Goal: Transaction & Acquisition: Purchase product/service

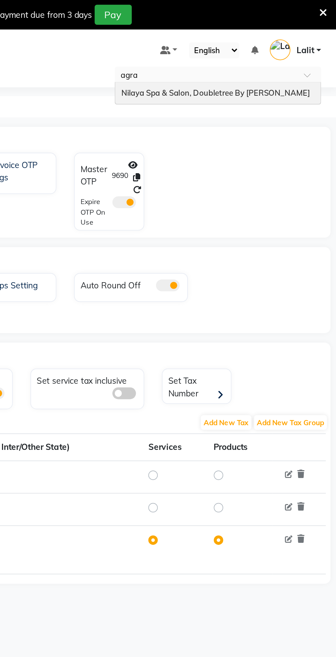
click at [300, 60] on div "Nilaya Spa & Salon, Doubletree By [PERSON_NAME]" at bounding box center [266, 54] width 119 height 12
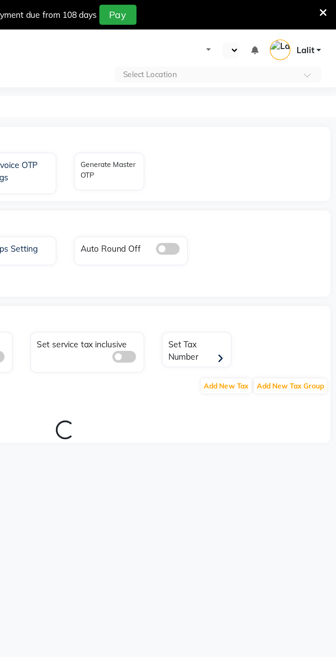
select select "en"
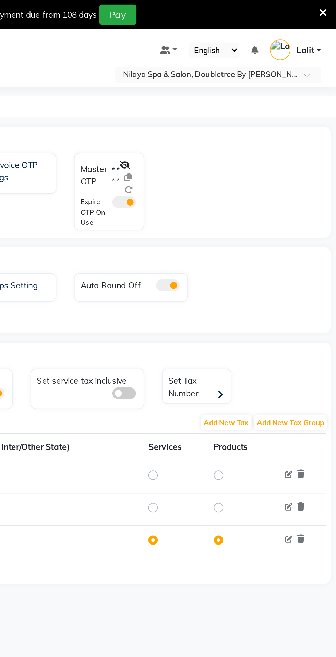
click at [223, 84] on div "OTP" at bounding box center [182, 81] width 311 height 14
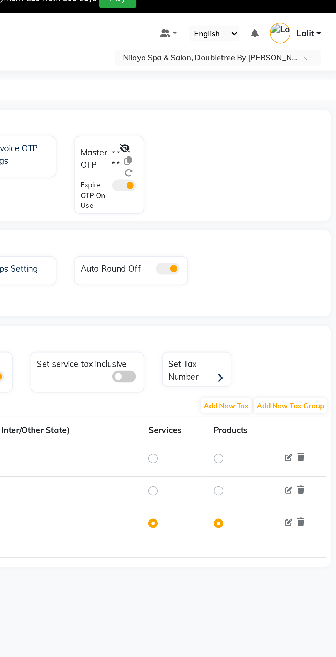
click at [215, 107] on div at bounding box center [216, 104] width 12 height 22
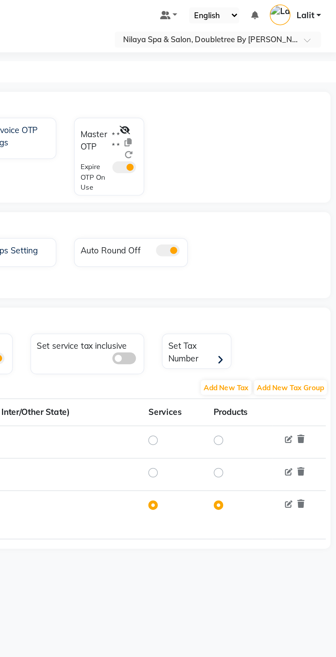
click at [213, 83] on div "OTP" at bounding box center [182, 81] width 311 height 14
click at [219, 82] on div "OTP" at bounding box center [182, 81] width 311 height 14
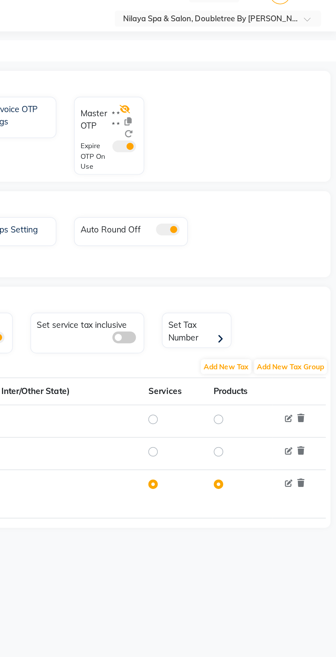
click at [213, 95] on icon at bounding box center [213, 96] width 6 height 5
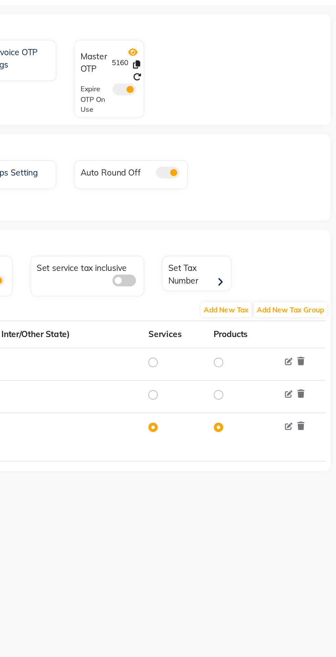
click at [218, 96] on icon at bounding box center [217, 96] width 5 height 5
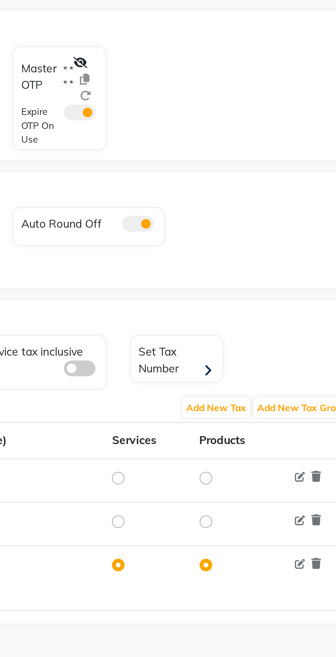
click at [216, 119] on span at bounding box center [213, 117] width 14 height 7
click at [206, 119] on input "checkbox" at bounding box center [206, 119] width 0 height 0
click at [214, 94] on icon at bounding box center [213, 96] width 6 height 5
click at [209, 118] on span at bounding box center [213, 117] width 14 height 7
click at [206, 119] on input "checkbox" at bounding box center [206, 119] width 0 height 0
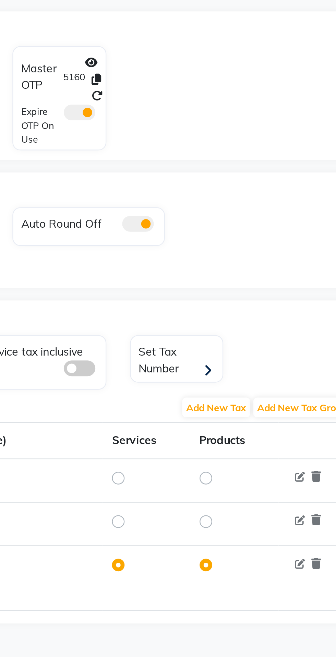
click at [219, 118] on span at bounding box center [213, 117] width 14 height 7
click at [206, 119] on input "checkbox" at bounding box center [206, 119] width 0 height 0
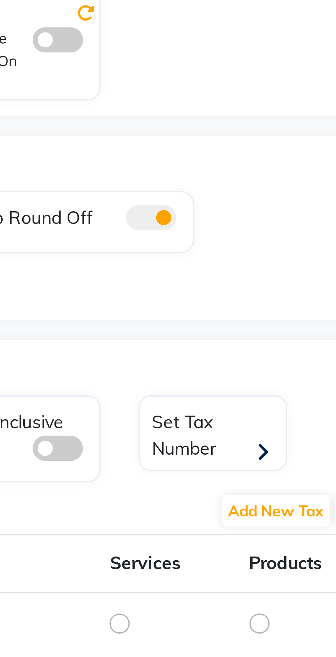
click at [221, 111] on icon at bounding box center [220, 110] width 5 height 5
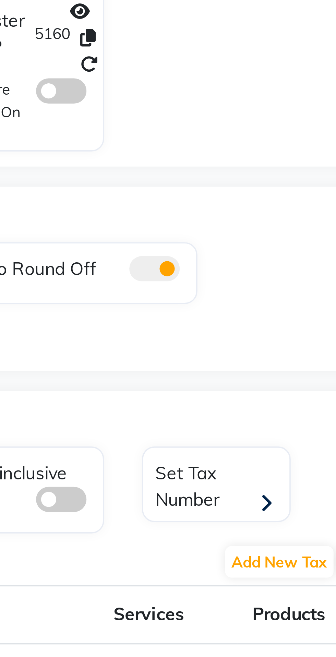
click at [214, 124] on div at bounding box center [214, 123] width 16 height 18
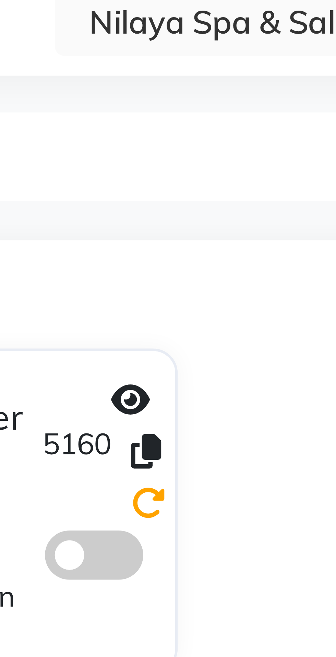
click at [221, 111] on icon at bounding box center [220, 110] width 5 height 5
click at [210, 117] on span at bounding box center [213, 117] width 14 height 7
click at [206, 119] on input "checkbox" at bounding box center [206, 119] width 0 height 0
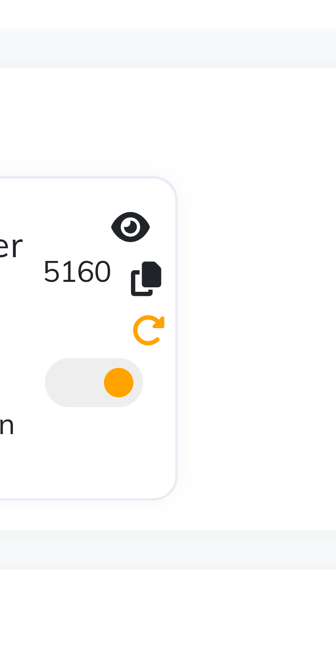
click at [222, 110] on icon at bounding box center [220, 110] width 5 height 5
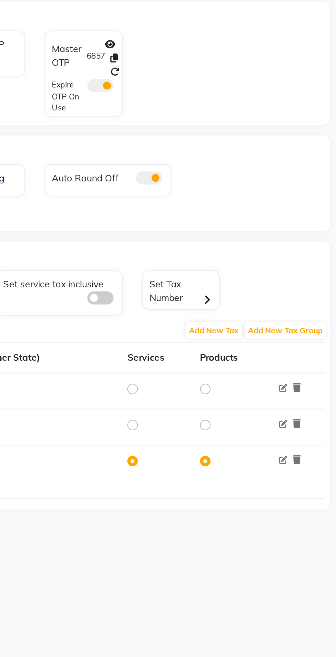
click at [264, 416] on div "08047224946 Select Location × Nilaya Spa & Salon, Doubletree By Hilton_agra Def…" at bounding box center [168, 345] width 336 height 657
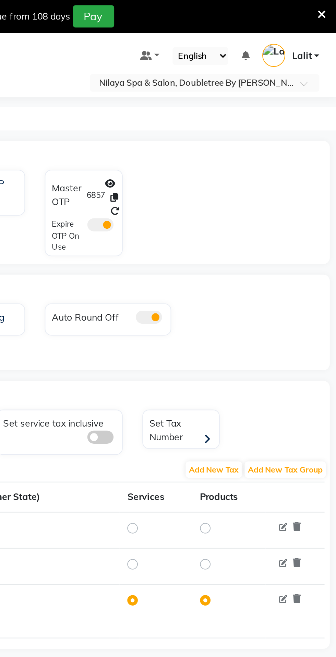
click at [313, 31] on link "Lalit" at bounding box center [312, 29] width 30 height 11
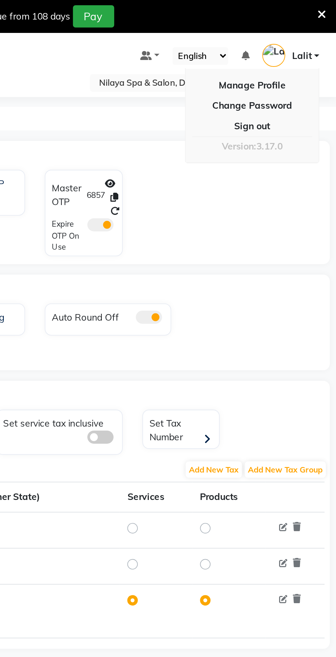
click at [293, 132] on div "Invoice OTP Redeem OTP Invoice OTP logs Master OTP 6857 Expire OTP On Use" at bounding box center [178, 113] width 306 height 48
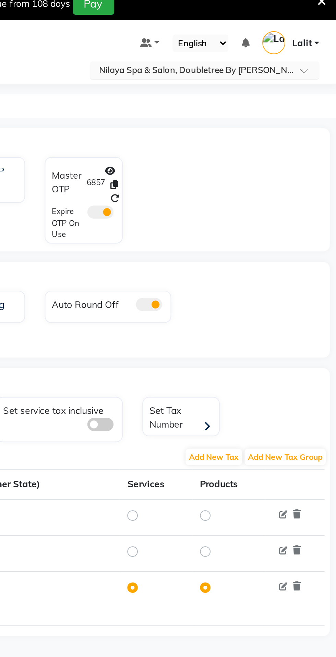
click at [286, 45] on input "text" at bounding box center [260, 43] width 99 height 7
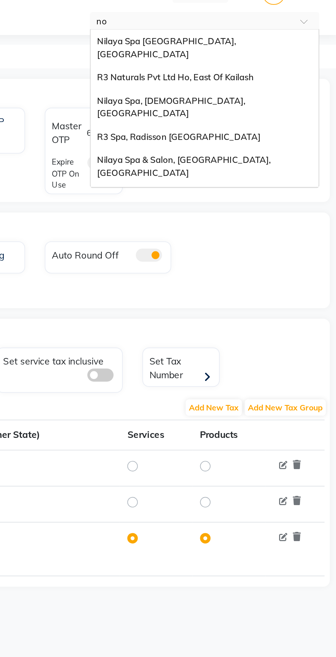
type input "noi"
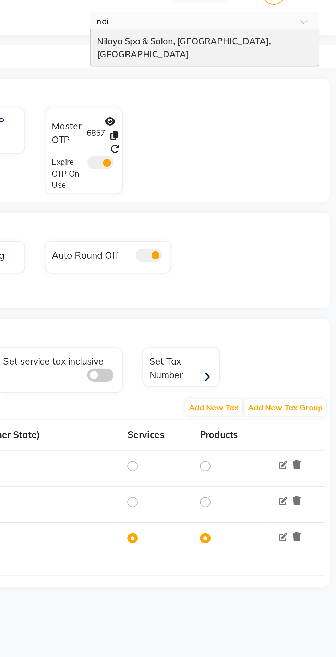
click at [296, 53] on span "Nilaya Spa & Salon, [GEOGRAPHIC_DATA], [GEOGRAPHIC_DATA]" at bounding box center [257, 57] width 92 height 12
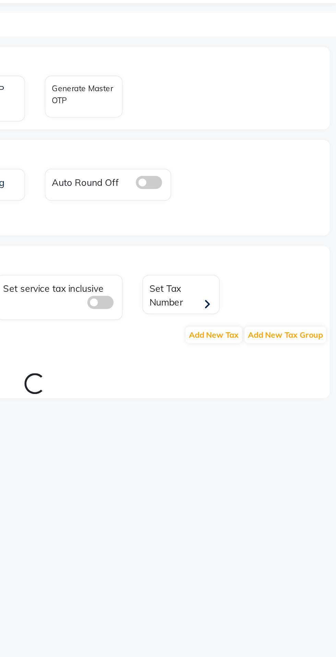
select select "en"
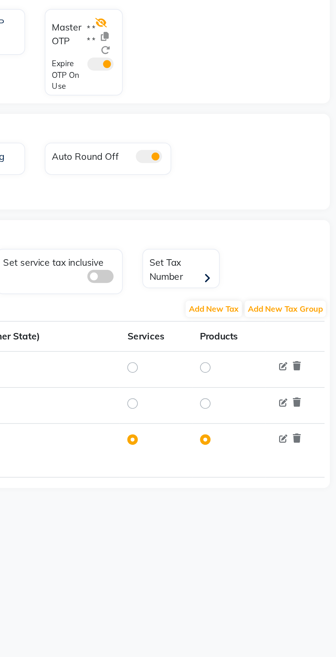
click at [213, 78] on icon at bounding box center [213, 79] width 6 height 5
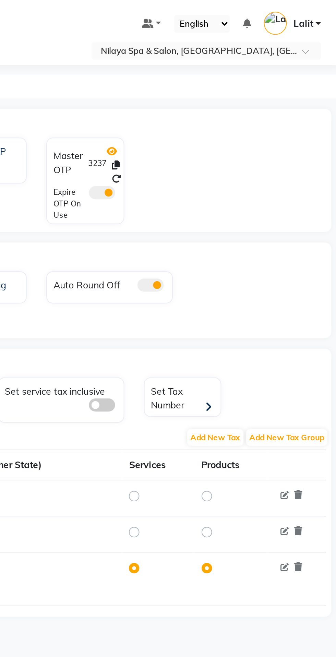
click at [219, 79] on icon at bounding box center [217, 79] width 5 height 5
click at [276, 118] on div "Invoice OTP Redeem OTP Invoice OTP logs Master OTP * * * * Expire OTP On Use" at bounding box center [178, 96] width 306 height 48
click at [213, 78] on icon at bounding box center [213, 79] width 6 height 5
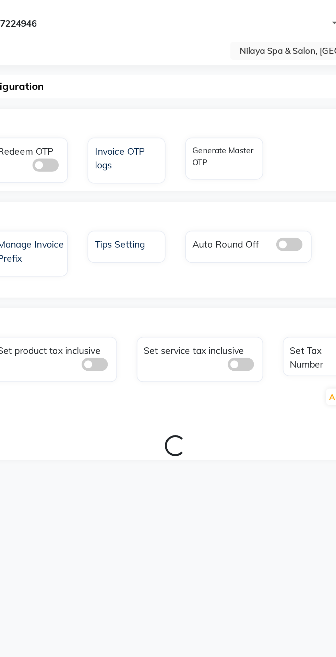
select select "en"
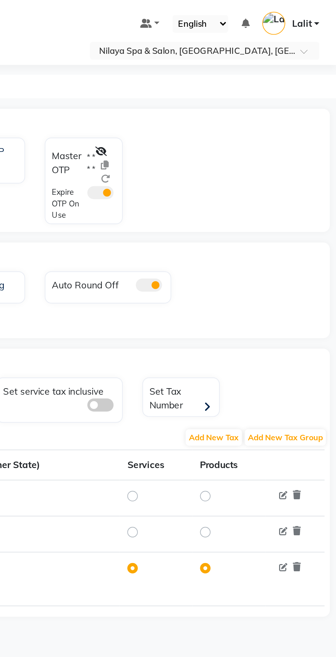
click at [217, 71] on div "OTP Invoice OTP Redeem OTP Invoice OTP logs Master OTP * * * * Expire OTP On Use" at bounding box center [178, 89] width 309 height 64
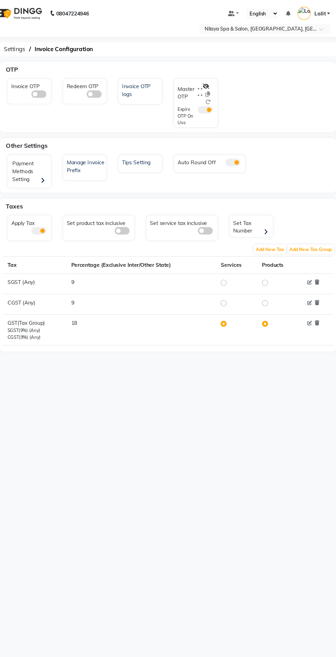
click at [211, 56] on div "08047224946 Select Location × Nilaya Spa & Salon, Radisson Blu Hotel, Greater N…" at bounding box center [168, 328] width 336 height 657
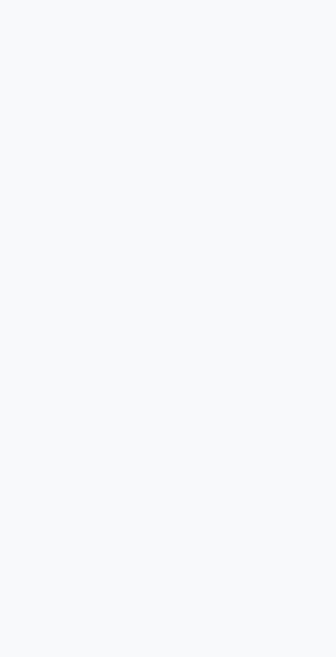
click at [169, 399] on div at bounding box center [168, 328] width 336 height 657
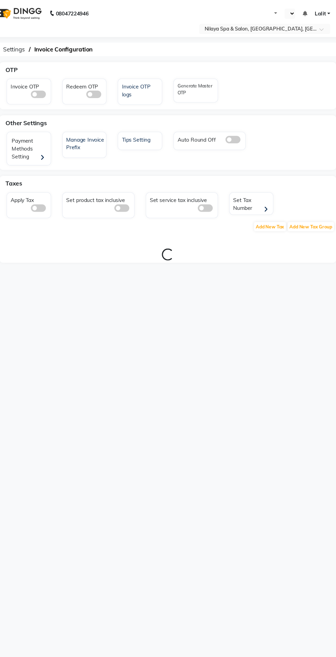
select select "en"
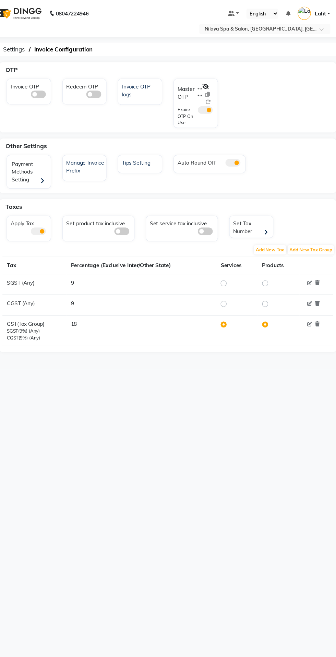
click at [210, 54] on div "08047224946 Select Location × Nilaya Spa & Salon, [GEOGRAPHIC_DATA], [GEOGRAPHI…" at bounding box center [168, 328] width 336 height 657
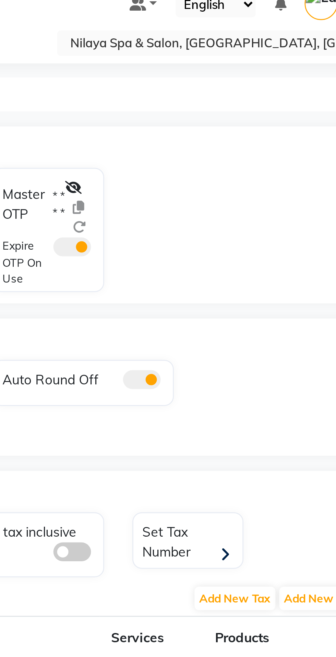
click at [212, 65] on div "OTP" at bounding box center [182, 64] width 311 height 14
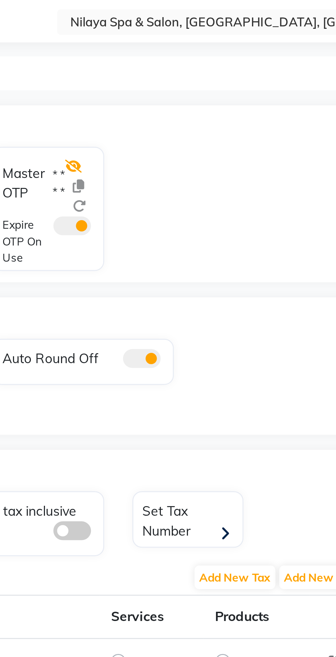
click at [213, 82] on icon at bounding box center [213, 79] width 6 height 5
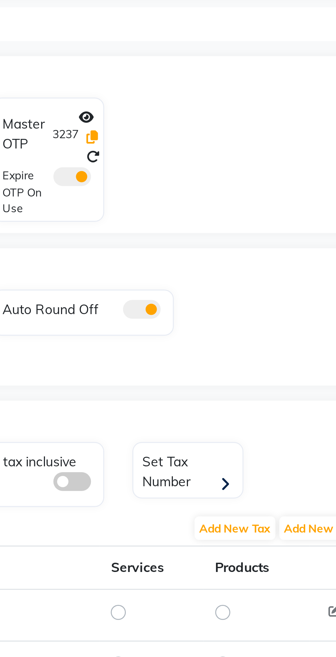
click at [222, 87] on icon at bounding box center [220, 86] width 4 height 5
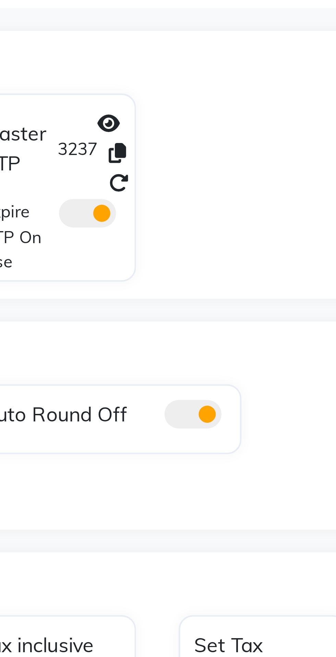
click at [219, 103] on label at bounding box center [213, 100] width 14 height 7
click at [206, 102] on input "checkbox" at bounding box center [206, 102] width 0 height 0
click at [212, 103] on span at bounding box center [213, 100] width 14 height 7
click at [206, 102] on input "checkbox" at bounding box center [206, 102] width 0 height 0
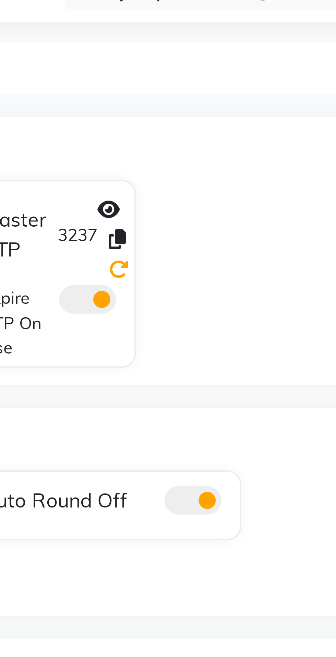
click at [222, 95] on icon at bounding box center [220, 93] width 5 height 5
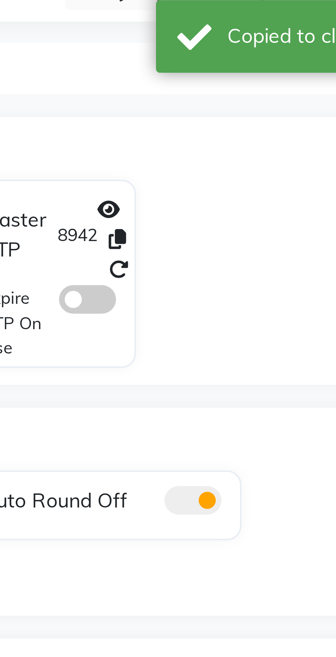
click at [214, 103] on span at bounding box center [213, 100] width 14 height 7
click at [206, 102] on input "checkbox" at bounding box center [206, 102] width 0 height 0
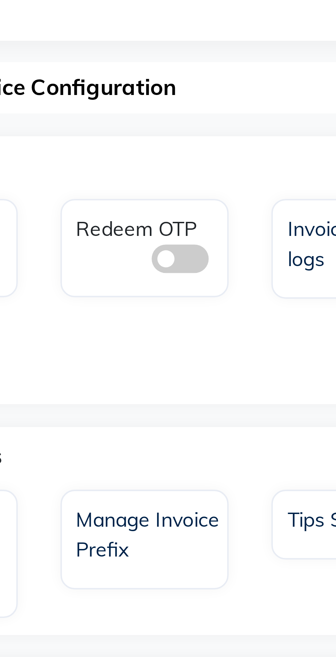
click at [112, 86] on span at bounding box center [111, 86] width 14 height 7
click at [104, 87] on input "checkbox" at bounding box center [104, 87] width 0 height 0
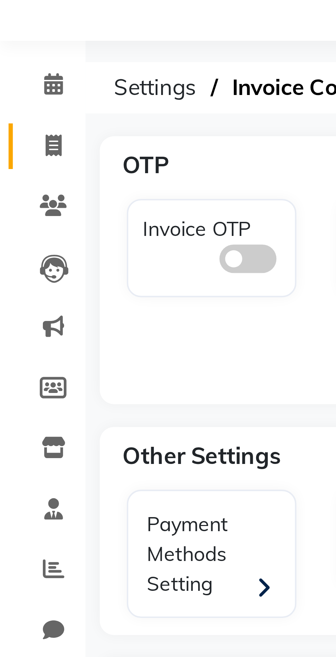
click at [14, 57] on icon at bounding box center [13, 59] width 4 height 5
select select "service"
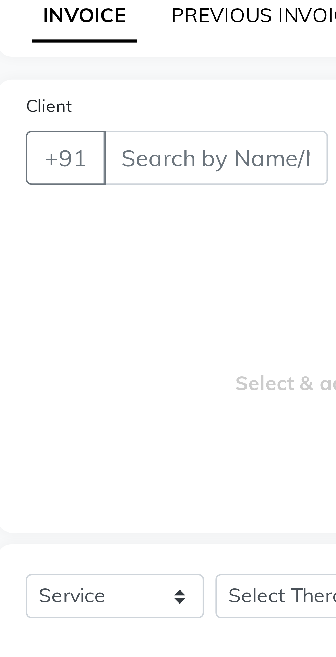
click at [91, 47] on link "PREVIOUS INVOICES" at bounding box center [90, 45] width 48 height 6
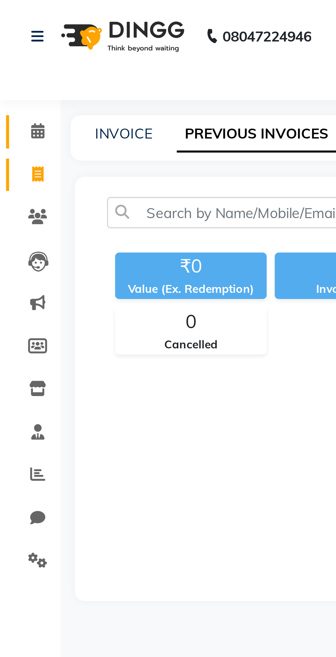
click at [15, 39] on link "Calendar" at bounding box center [10, 44] width 16 height 11
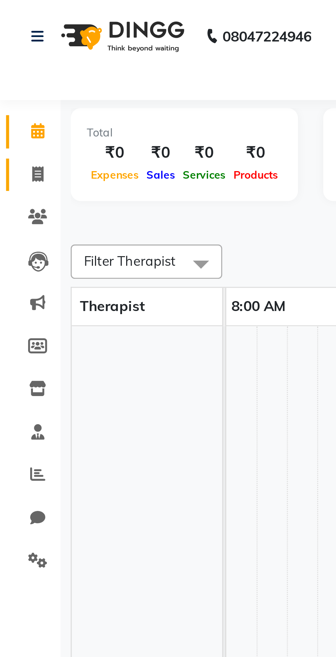
click at [11, 60] on icon at bounding box center [13, 59] width 4 height 5
select select "service"
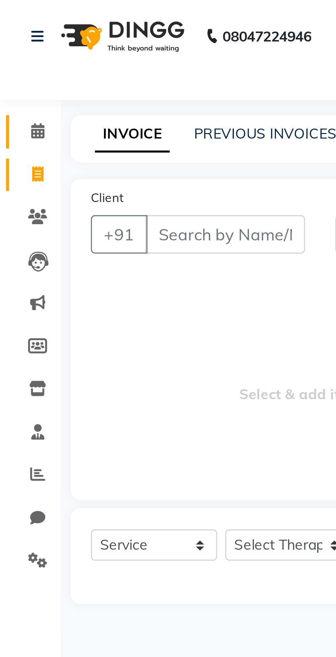
click at [11, 43] on icon at bounding box center [13, 44] width 4 height 5
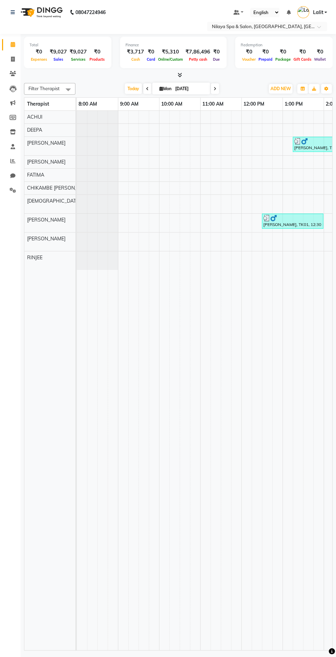
click at [15, 45] on span at bounding box center [13, 45] width 12 height 8
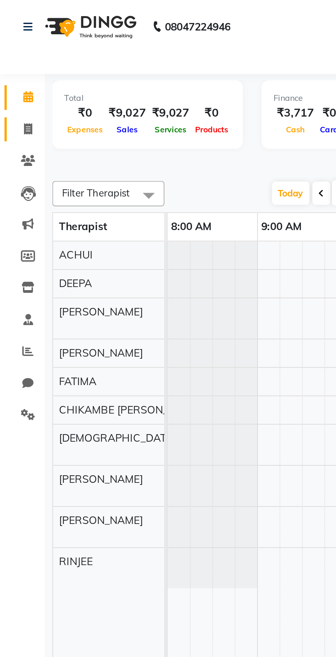
click at [14, 61] on icon at bounding box center [13, 59] width 4 height 5
select select "service"
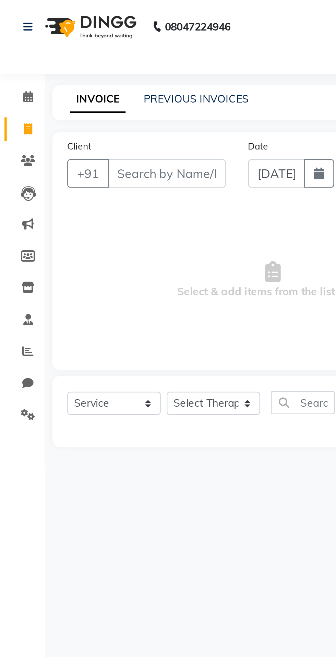
type input "1375"
select select "7983"
click at [99, 48] on link "PREVIOUS INVOICES" at bounding box center [90, 45] width 48 height 6
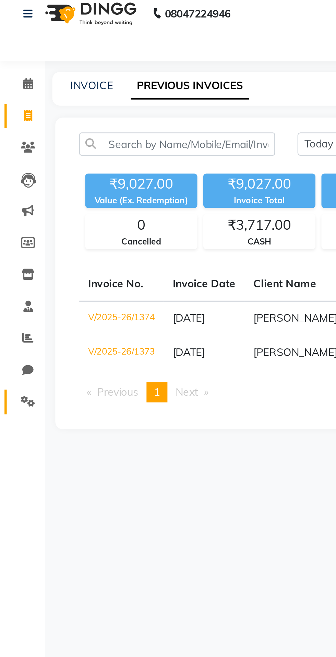
click at [15, 191] on icon at bounding box center [13, 190] width 7 height 5
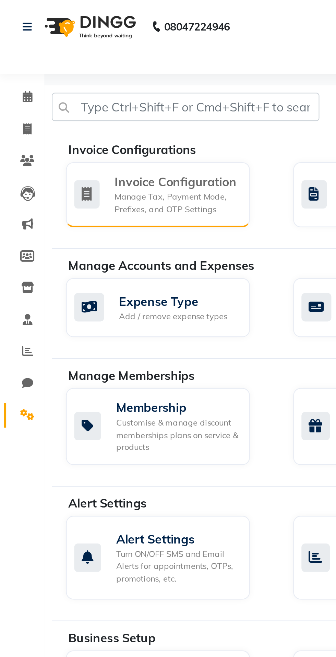
click at [94, 86] on div "Invoice Configuration" at bounding box center [81, 83] width 57 height 8
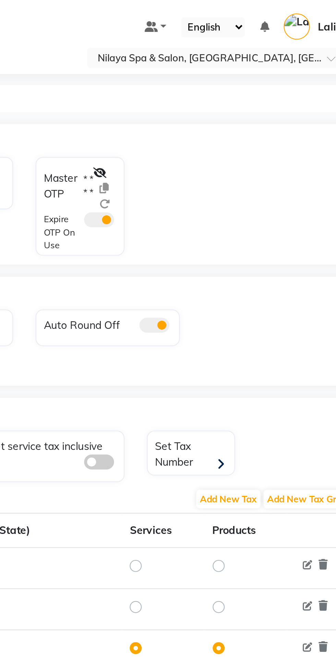
click at [208, 82] on label "* * * *" at bounding box center [207, 85] width 4 height 12
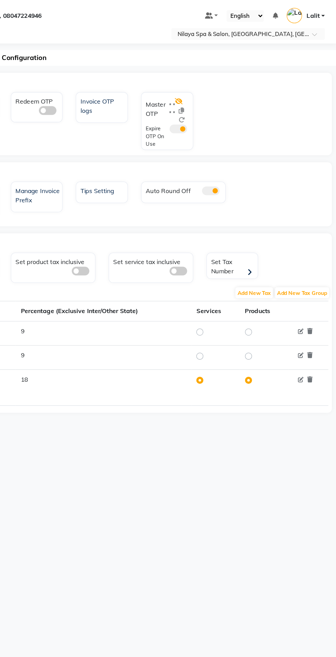
click at [214, 78] on icon at bounding box center [213, 79] width 6 height 5
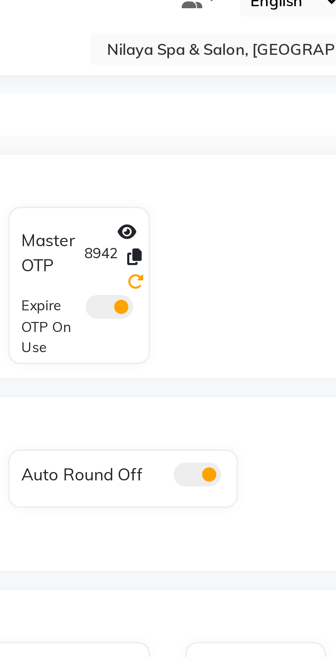
click at [222, 94] on icon at bounding box center [220, 93] width 5 height 5
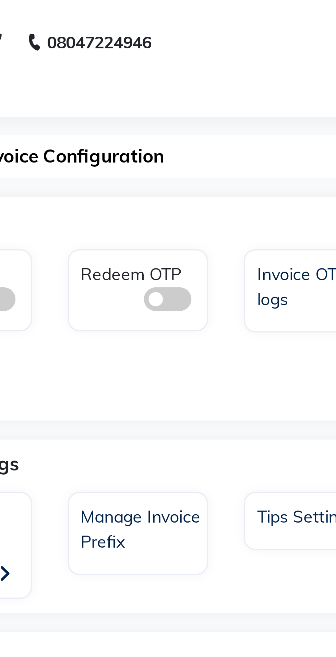
click at [117, 85] on span at bounding box center [111, 86] width 14 height 7
click at [104, 87] on input "checkbox" at bounding box center [104, 87] width 0 height 0
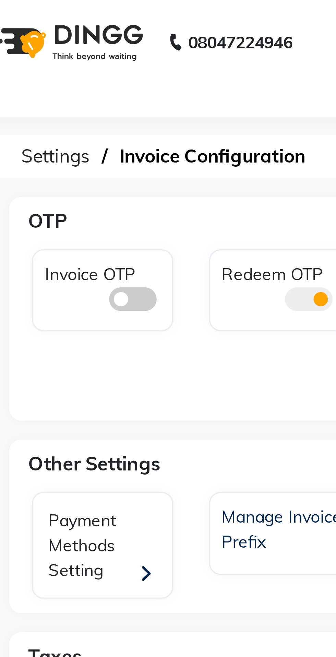
click at [58, 84] on span at bounding box center [60, 86] width 14 height 7
click at [53, 87] on input "checkbox" at bounding box center [53, 87] width 0 height 0
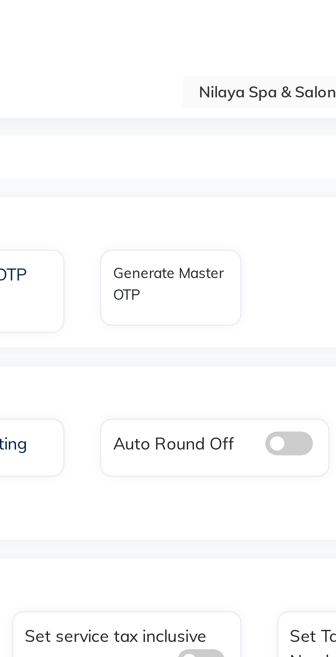
select select "en"
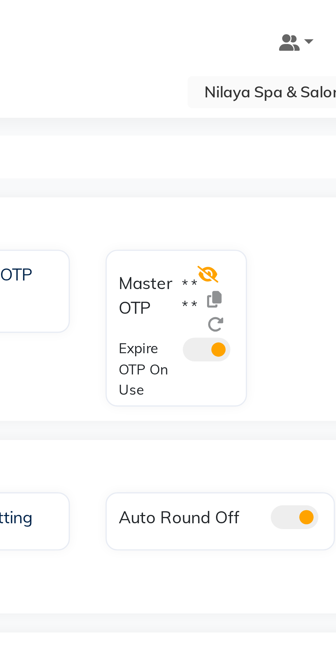
click at [211, 77] on icon at bounding box center [213, 79] width 6 height 5
click at [222, 93] on icon at bounding box center [220, 93] width 5 height 5
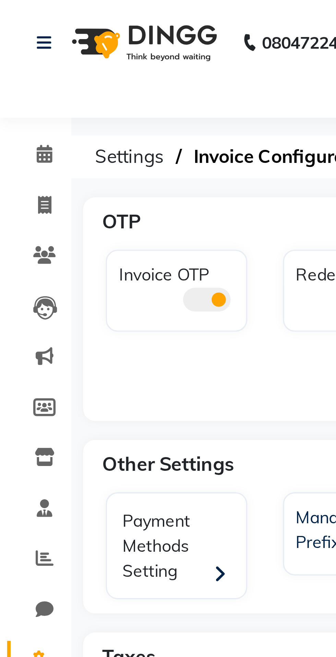
click at [57, 93] on div "Invoice OTP" at bounding box center [51, 84] width 41 height 24
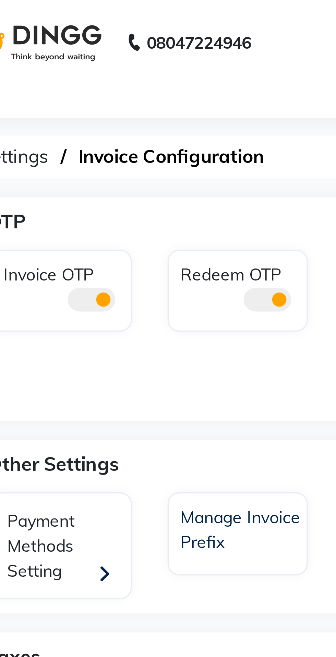
click at [108, 85] on span at bounding box center [111, 86] width 14 height 7
click at [104, 87] on input "checkbox" at bounding box center [104, 87] width 0 height 0
click at [60, 87] on span at bounding box center [60, 86] width 14 height 7
click at [53, 87] on input "checkbox" at bounding box center [53, 87] width 0 height 0
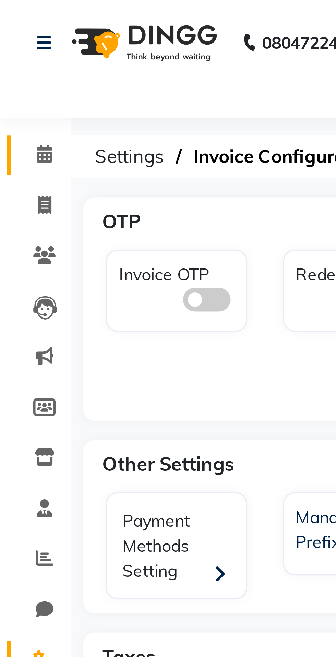
click at [11, 39] on link "Calendar" at bounding box center [10, 44] width 16 height 11
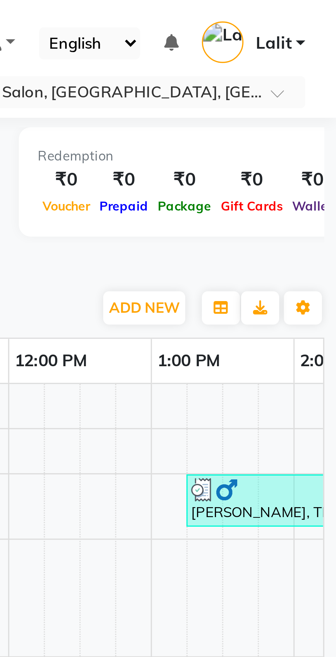
scroll to position [0, 4]
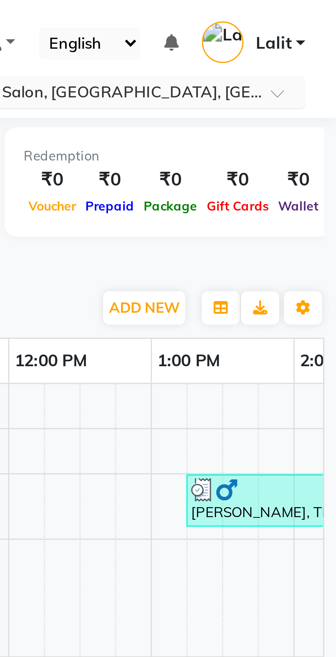
click at [300, 24] on input "text" at bounding box center [260, 27] width 99 height 7
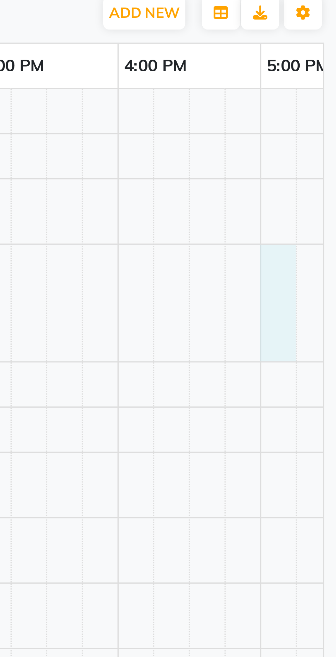
scroll to position [0, 133]
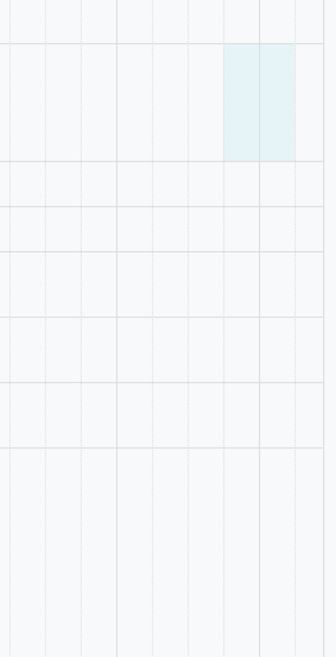
select select "72264"
select select "1005"
select select "tentative"
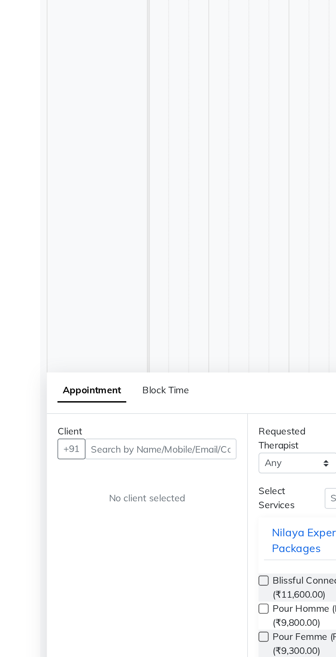
scroll to position [0, 135]
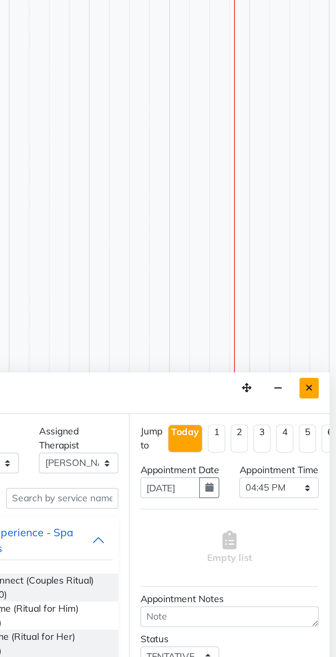
click at [321, 503] on icon "Close" at bounding box center [322, 505] width 4 height 5
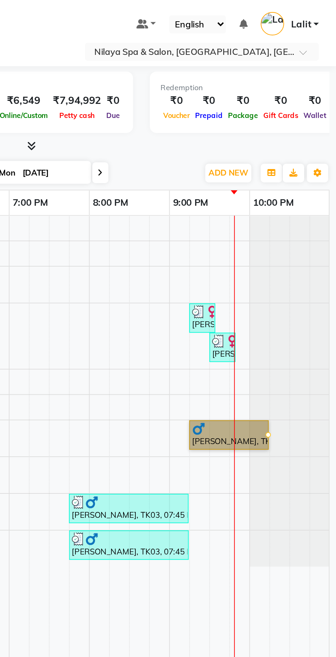
click at [285, 224] on link "vijay, TK04, 09:15 PM-10:15 PM, Deep Tissue Repair Therapy (60 Minutes)Male" at bounding box center [281, 223] width 41 height 15
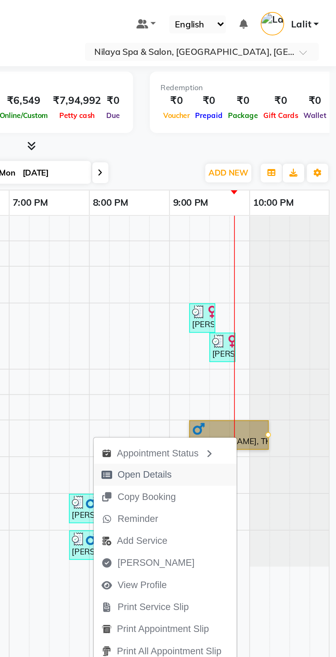
click at [259, 247] on button "Open Details" at bounding box center [248, 243] width 73 height 11
select select "1"
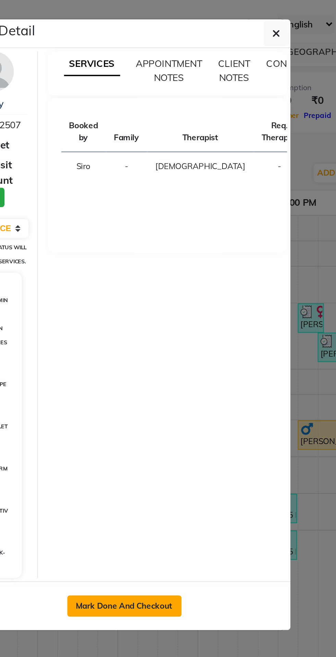
click at [186, 317] on button "Mark Done And Checkout" at bounding box center [171, 311] width 59 height 11
select select "service"
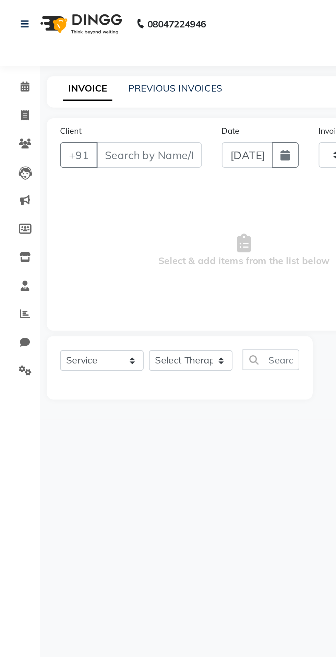
type input "1377"
select select "7983"
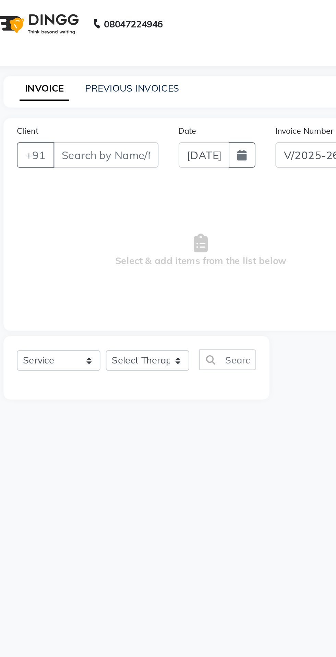
type input "9039922507"
select select "85437"
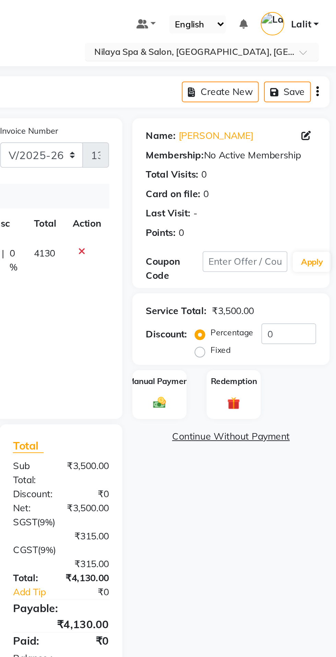
click at [307, 25] on input "text" at bounding box center [260, 27] width 99 height 7
click at [195, 28] on div "Select Location × Nilaya Spa & Salon, Radisson Blu Hotel, Greater Noida" at bounding box center [167, 26] width 325 height 9
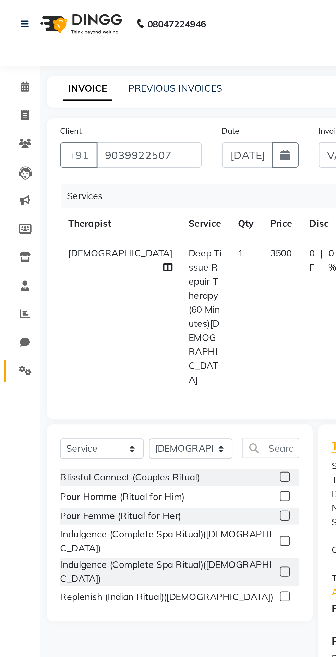
click at [10, 193] on span at bounding box center [13, 191] width 12 height 8
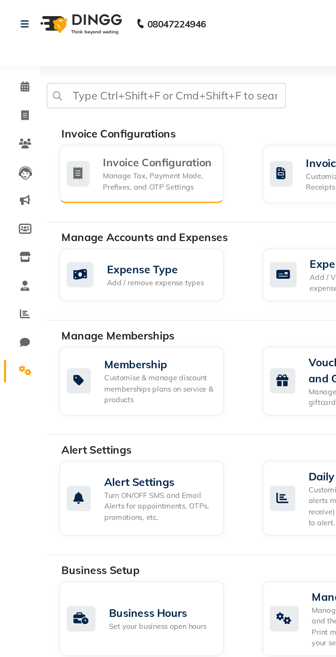
click at [90, 76] on div "Invoice Configuration Manage Tax, Payment Mode, Prefixes, and OTP Settings" at bounding box center [73, 89] width 84 height 30
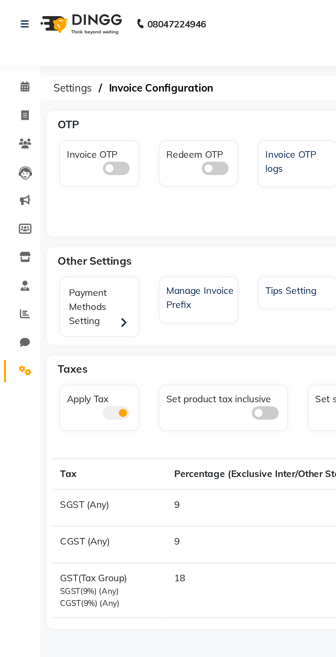
click at [62, 75] on div "Invoice OTP" at bounding box center [52, 82] width 38 height 16
click at [111, 76] on div "Redeem OTP" at bounding box center [103, 82] width 38 height 16
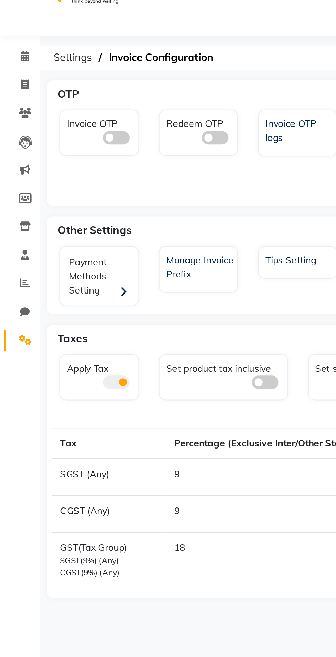
click at [114, 72] on div "Redeem OTP" at bounding box center [102, 84] width 41 height 24
click at [57, 101] on div "Invoice OTP" at bounding box center [50, 94] width 51 height 45
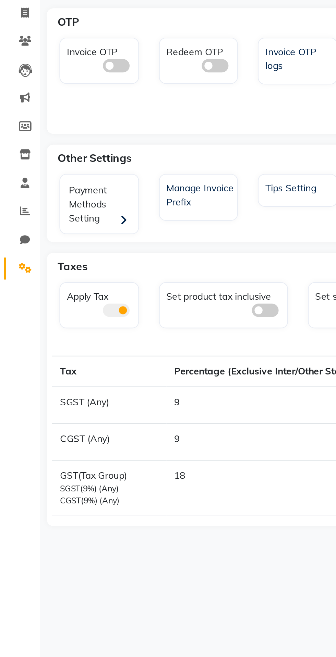
click at [117, 84] on label at bounding box center [111, 86] width 14 height 7
click at [104, 87] on input "checkbox" at bounding box center [104, 87] width 0 height 0
click at [58, 88] on span at bounding box center [60, 86] width 14 height 7
click at [53, 87] on input "checkbox" at bounding box center [53, 87] width 0 height 0
click at [135, 147] on div "Tips Setting" at bounding box center [153, 148] width 38 height 9
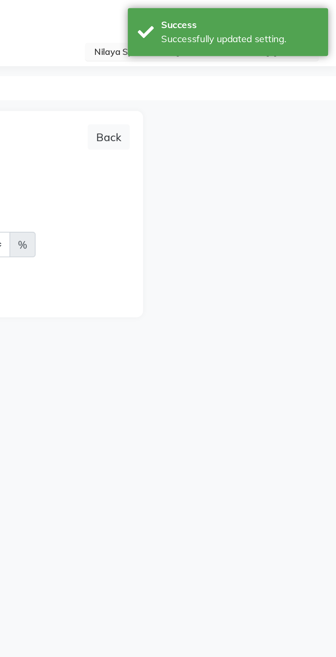
click at [218, 27] on input "text" at bounding box center [260, 27] width 99 height 7
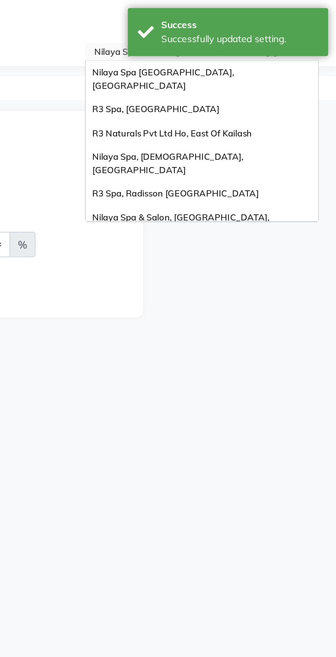
scroll to position [95, 0]
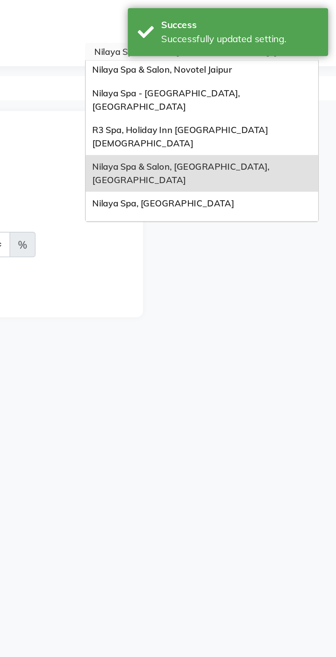
click at [274, 111] on div "Nilaya Spa, Courtyard Amritsar" at bounding box center [266, 120] width 119 height 19
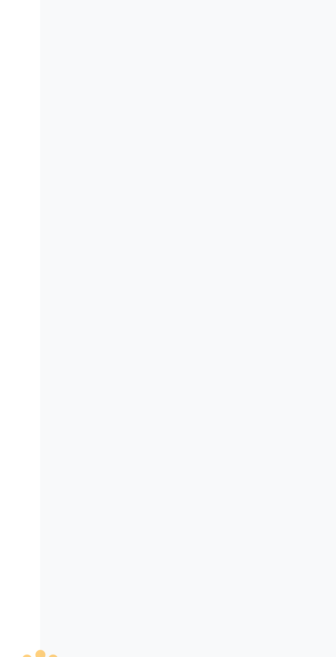
select select "en"
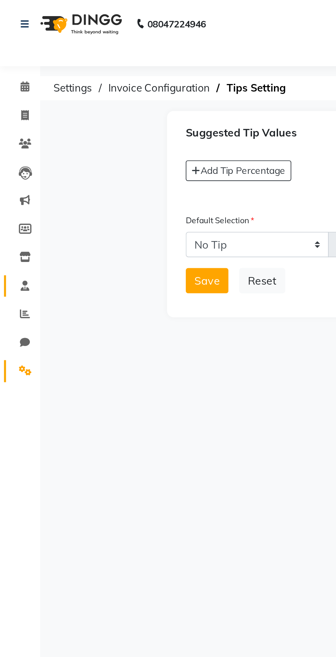
click at [13, 143] on span at bounding box center [13, 147] width 12 height 8
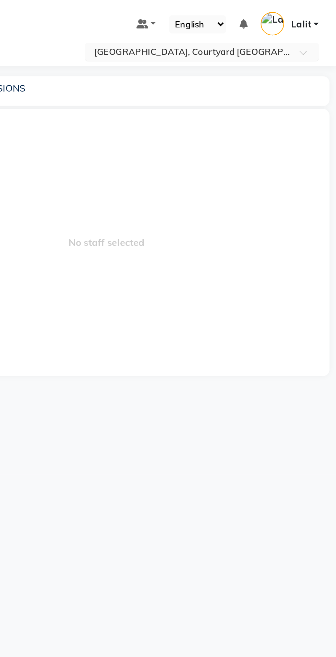
click at [306, 26] on input "text" at bounding box center [260, 27] width 99 height 7
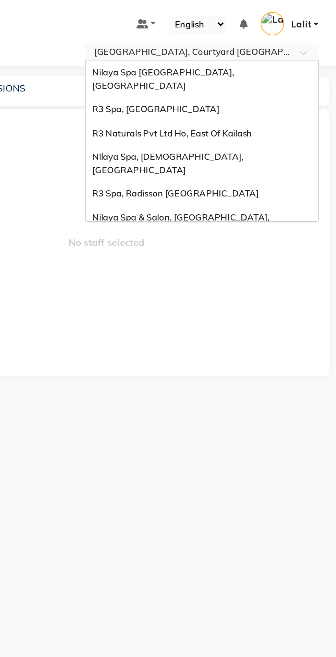
scroll to position [95, 0]
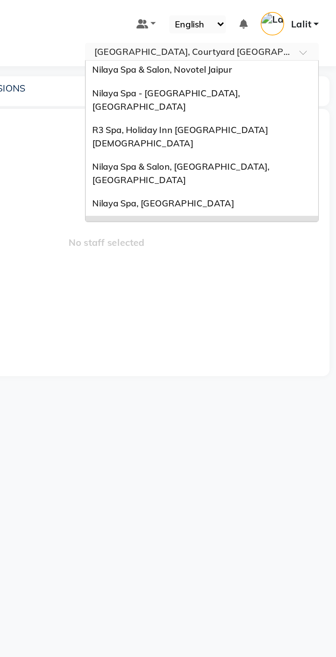
click at [305, 142] on div "R3 Spa, [PERSON_NAME][GEOGRAPHIC_DATA]" at bounding box center [266, 148] width 119 height 12
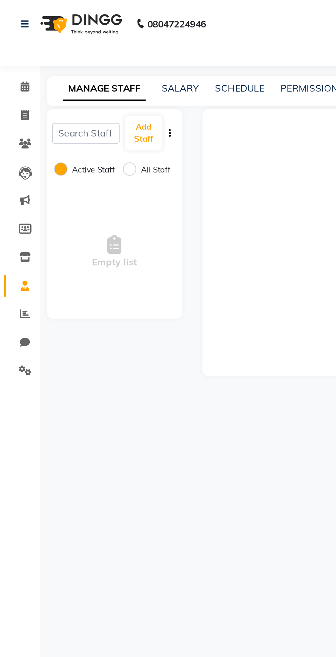
select select "en"
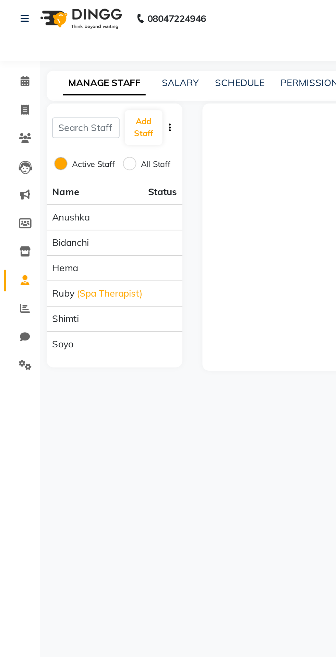
click at [13, 30] on div "Select Location × [GEOGRAPHIC_DATA], [GEOGRAPHIC_DATA][PERSON_NAME]" at bounding box center [167, 26] width 325 height 9
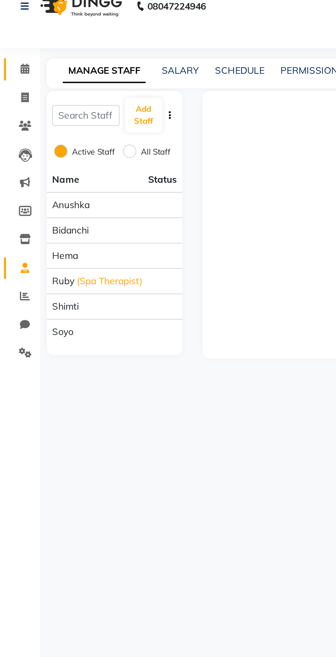
click at [14, 45] on icon at bounding box center [13, 44] width 4 height 5
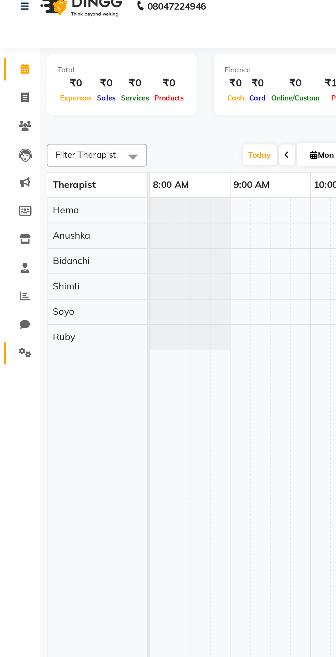
click at [16, 194] on link "Settings" at bounding box center [10, 190] width 16 height 11
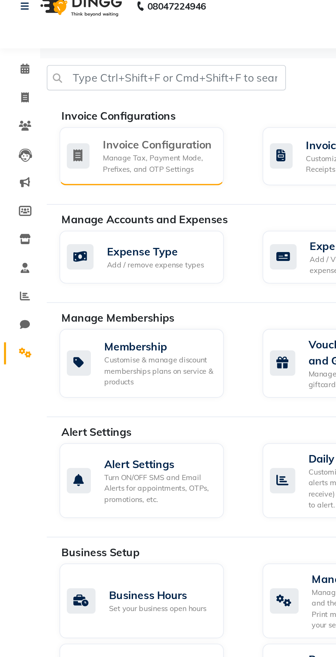
click at [56, 98] on div "Manage Tax, Payment Mode, Prefixes, and OTP Settings" at bounding box center [81, 92] width 57 height 11
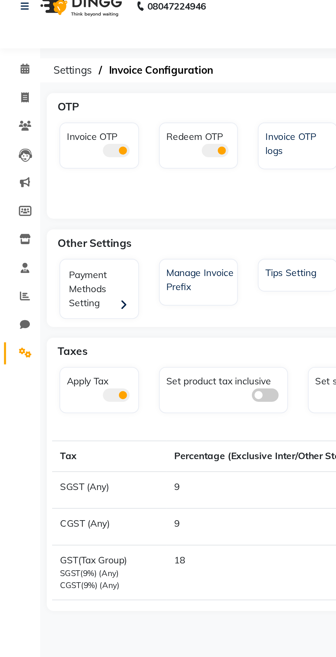
click at [55, 97] on div "Invoice OTP" at bounding box center [50, 94] width 51 height 45
click at [113, 99] on div "Redeem OTP" at bounding box center [101, 94] width 51 height 45
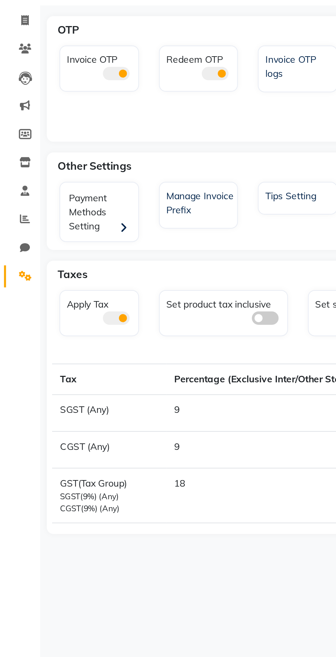
click at [64, 86] on span at bounding box center [60, 86] width 14 height 7
click at [53, 87] on input "checkbox" at bounding box center [53, 87] width 0 height 0
click at [110, 88] on span at bounding box center [111, 86] width 14 height 7
click at [104, 87] on input "checkbox" at bounding box center [104, 87] width 0 height 0
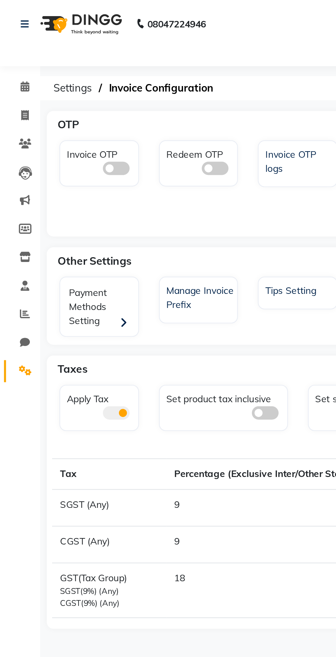
click at [13, 27] on div "Select Location × [GEOGRAPHIC_DATA], [GEOGRAPHIC_DATA][PERSON_NAME]" at bounding box center [167, 26] width 325 height 9
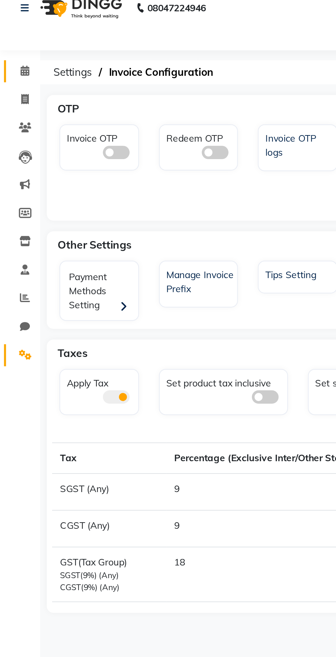
click at [14, 45] on icon at bounding box center [13, 44] width 4 height 5
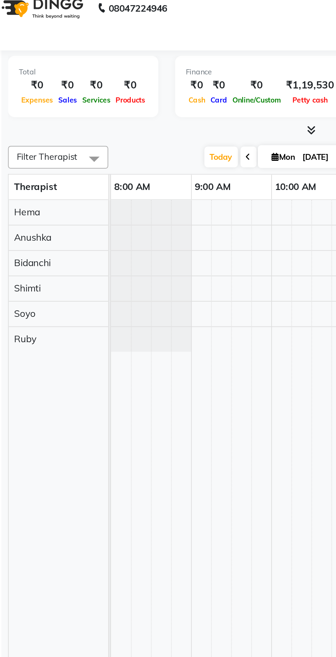
scroll to position [0, 320]
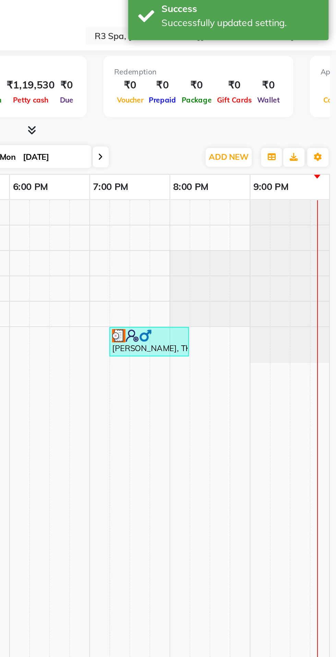
click at [223, 180] on img at bounding box center [224, 180] width 7 height 7
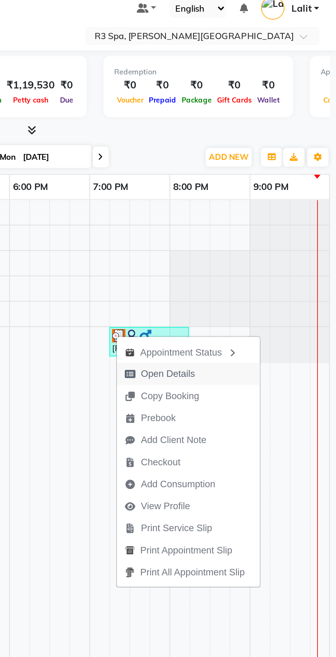
click at [262, 201] on span "Open Details" at bounding box center [250, 200] width 28 height 7
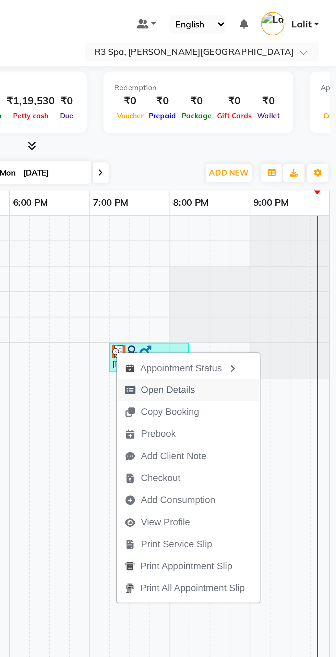
select select "3"
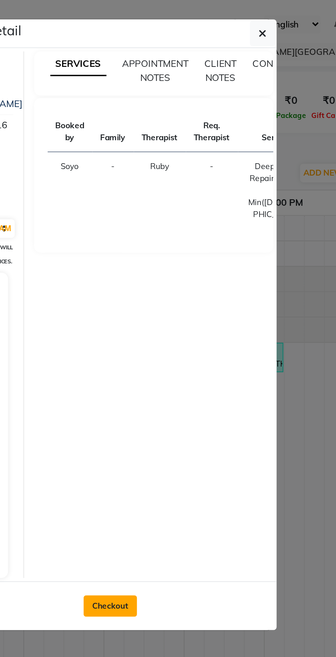
click at [180, 314] on button "Checkout" at bounding box center [171, 311] width 27 height 11
select select "service"
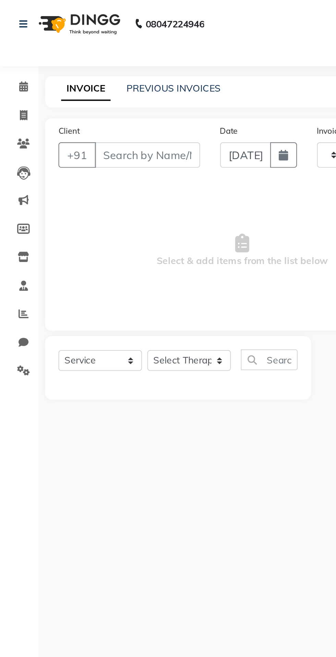
type input "0483"
select select "7789"
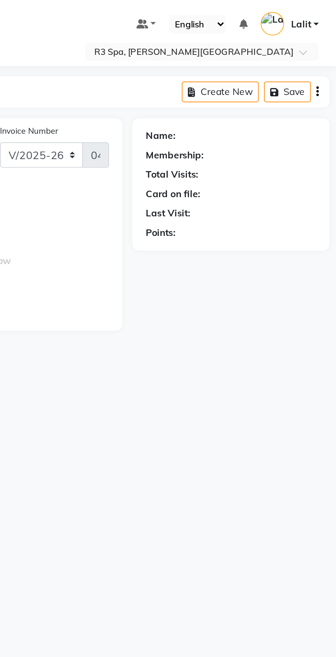
type input "8296960016"
select select "88869"
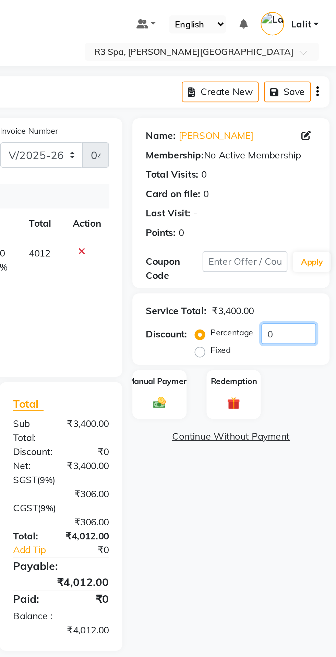
click at [317, 170] on input "0" at bounding box center [312, 171] width 28 height 11
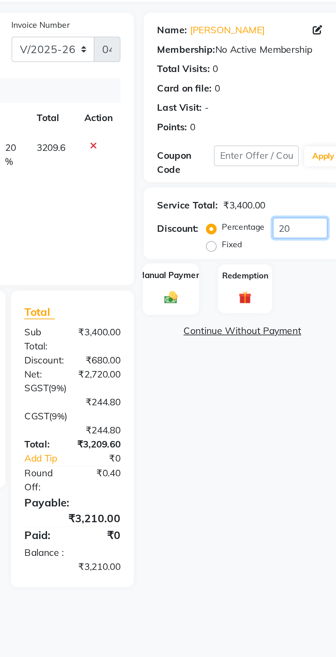
type input "20"
click at [243, 206] on img at bounding box center [245, 207] width 11 height 8
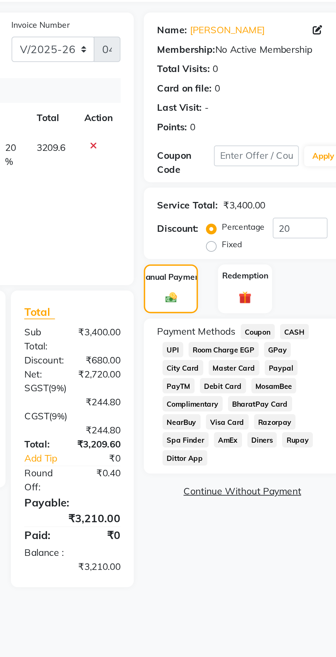
click at [245, 233] on span "UPI" at bounding box center [246, 234] width 11 height 8
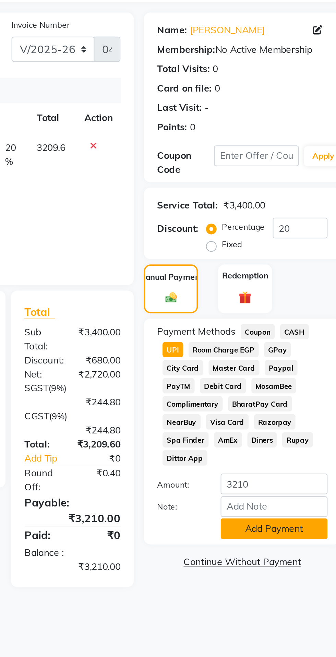
click at [309, 328] on button "Add Payment" at bounding box center [298, 325] width 55 height 11
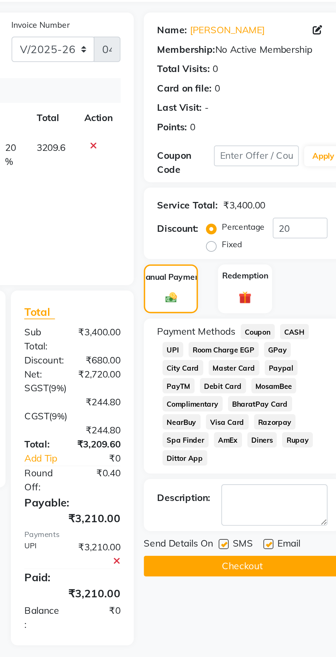
click at [296, 334] on label at bounding box center [295, 333] width 5 height 5
click at [296, 334] on input "checkbox" at bounding box center [295, 334] width 4 height 4
checkbox input "false"
click at [273, 334] on label at bounding box center [272, 333] width 5 height 5
click at [273, 334] on input "checkbox" at bounding box center [272, 334] width 4 height 4
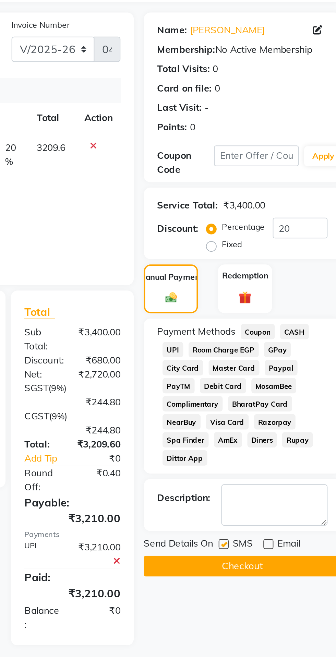
checkbox input "false"
click at [288, 348] on button "Checkout" at bounding box center [281, 345] width 101 height 11
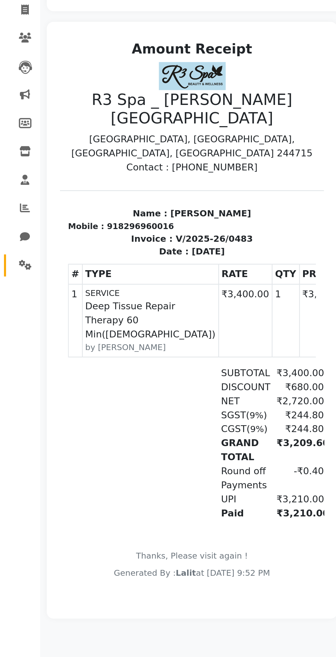
click at [14, 190] on icon at bounding box center [13, 190] width 7 height 5
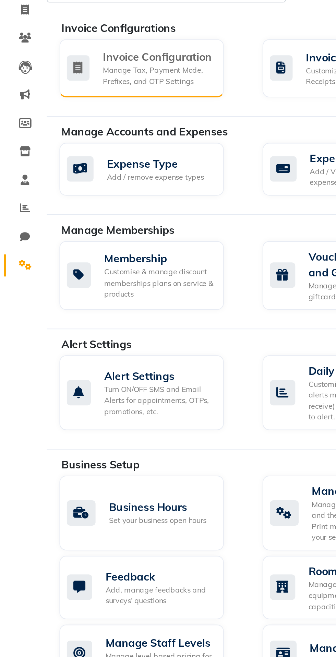
click at [52, 77] on div "Invoice Configuration Manage Tax, Payment Mode, Prefixes, and OTP Settings" at bounding box center [73, 89] width 84 height 30
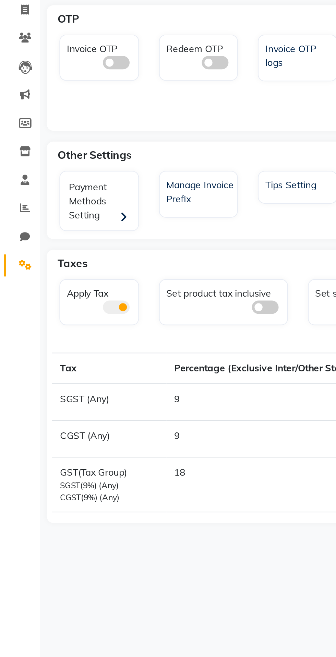
click at [50, 75] on div "Invoice OTP" at bounding box center [52, 82] width 38 height 16
click at [107, 83] on span at bounding box center [111, 86] width 14 height 7
click at [104, 87] on input "checkbox" at bounding box center [104, 87] width 0 height 0
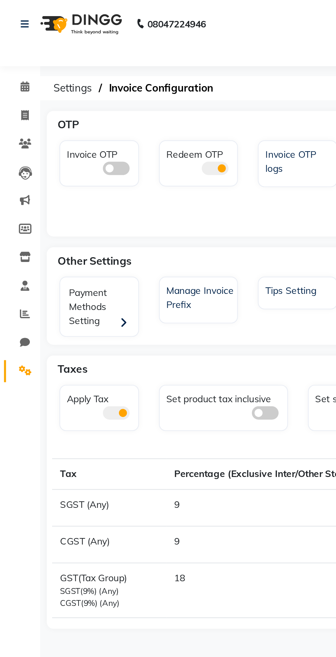
click at [57, 75] on div "Invoice OTP" at bounding box center [52, 82] width 38 height 16
click at [61, 76] on div "Invoice OTP" at bounding box center [52, 82] width 38 height 16
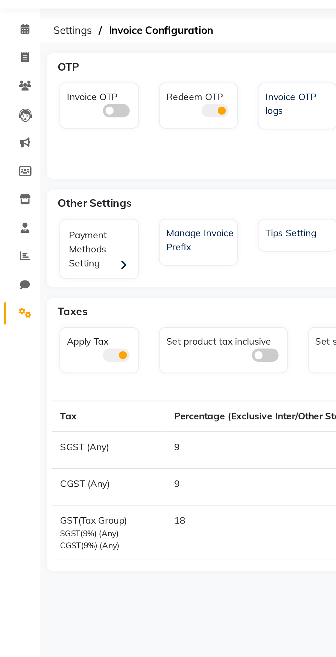
click at [63, 85] on span at bounding box center [60, 86] width 14 height 7
click at [53, 87] on input "checkbox" at bounding box center [53, 87] width 0 height 0
